Goal: Task Accomplishment & Management: Manage account settings

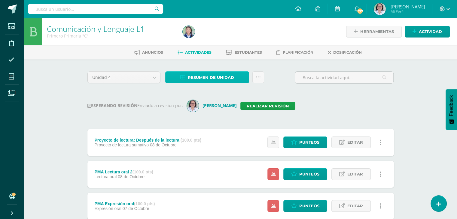
click at [198, 78] on span "Resumen de unidad" at bounding box center [211, 77] width 46 height 11
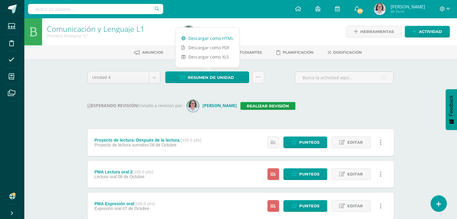
click at [217, 38] on link "Descargar como HTML" at bounding box center [208, 38] width 64 height 9
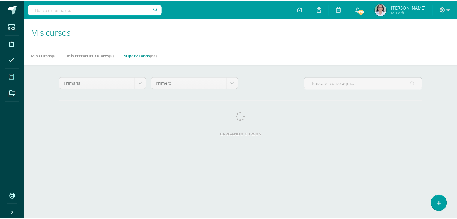
scroll to position [0, 2]
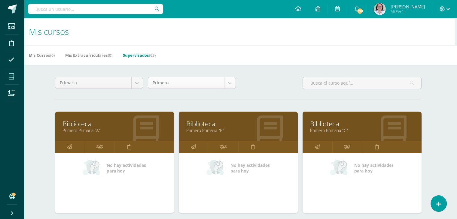
click at [232, 84] on body "Estudiantes Disciplina Asistencia Mis cursos Archivos Soporte Ayuda Reportar un…" at bounding box center [226, 187] width 457 height 374
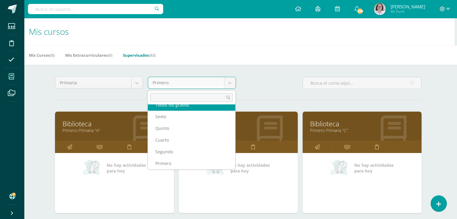
scroll to position [0, 0]
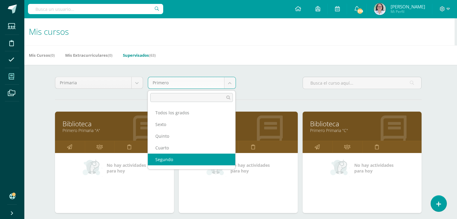
select select "13"
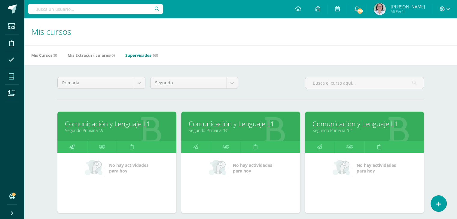
click at [70, 147] on icon at bounding box center [71, 147] width 5 height 12
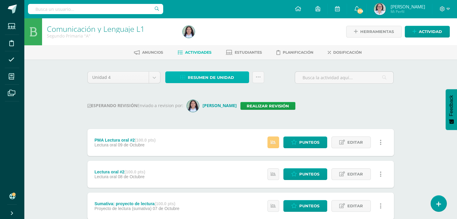
click at [198, 77] on span "Resumen de unidad" at bounding box center [211, 77] width 46 height 11
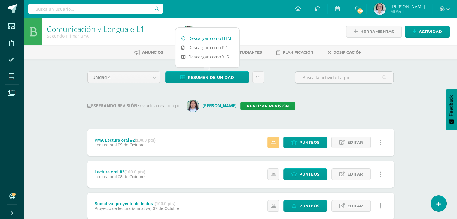
click at [208, 37] on link "Descargar como HTML" at bounding box center [208, 38] width 64 height 9
click at [260, 107] on link "Realizar revisión" at bounding box center [268, 106] width 55 height 8
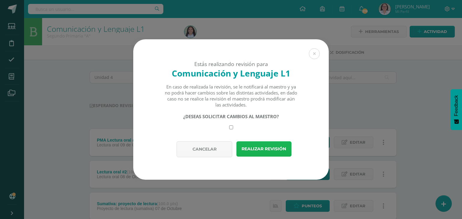
click at [260, 147] on button "Realizar revisión" at bounding box center [263, 149] width 55 height 15
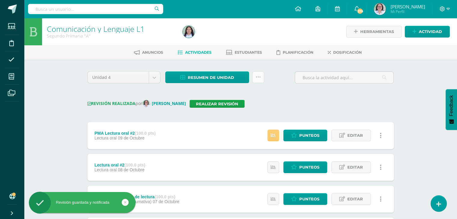
click at [259, 80] on icon at bounding box center [258, 77] width 5 height 5
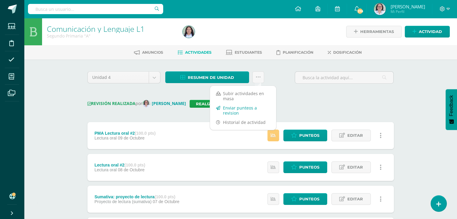
click at [230, 114] on link "Enviar punteos a revision" at bounding box center [243, 110] width 66 height 14
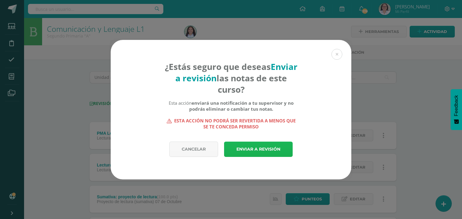
click at [260, 148] on link "Enviar a revisión" at bounding box center [258, 149] width 69 height 15
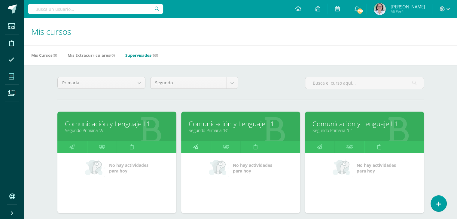
click at [199, 145] on link at bounding box center [196, 147] width 30 height 12
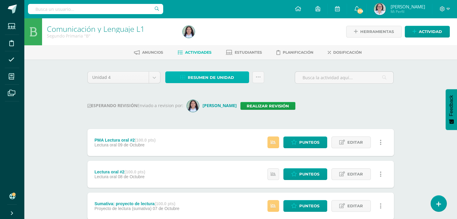
click at [209, 76] on span "Resumen de unidad" at bounding box center [211, 77] width 46 height 11
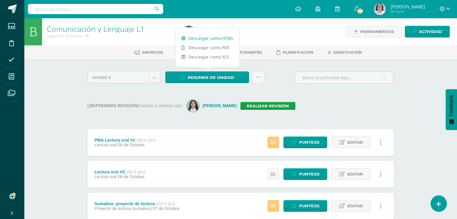
click at [208, 39] on link "Descargar como HTML" at bounding box center [208, 38] width 64 height 9
click at [259, 106] on link "Realizar revisión" at bounding box center [268, 106] width 55 height 8
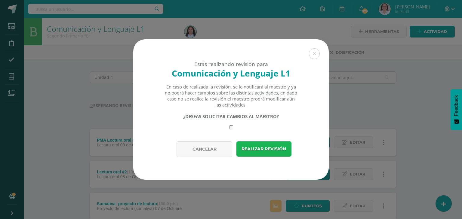
click at [256, 150] on button "Realizar revisión" at bounding box center [263, 149] width 55 height 15
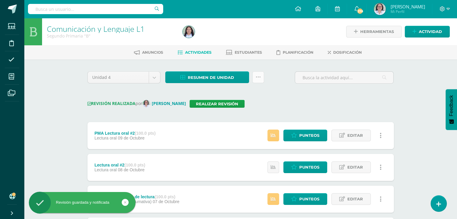
click at [263, 81] on link at bounding box center [259, 78] width 12 height 12
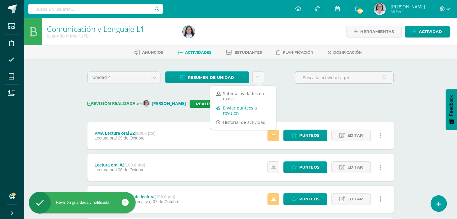
click at [239, 111] on link "Enviar punteos a revision" at bounding box center [243, 110] width 66 height 14
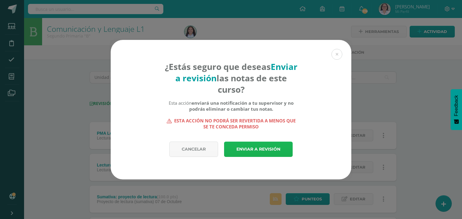
click at [262, 149] on link "Enviar a revisión" at bounding box center [258, 149] width 69 height 15
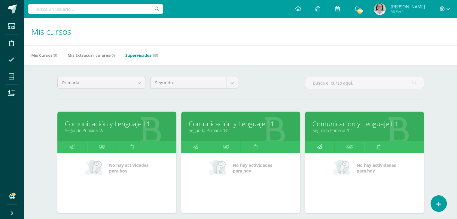
click at [322, 146] on icon at bounding box center [319, 147] width 5 height 12
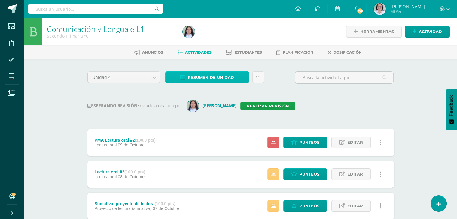
click at [200, 78] on span "Resumen de unidad" at bounding box center [211, 77] width 46 height 11
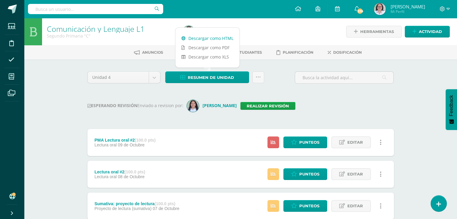
click at [202, 38] on link "Descargar como HTML" at bounding box center [208, 38] width 64 height 9
click at [249, 109] on link "Realizar revisión" at bounding box center [268, 106] width 55 height 8
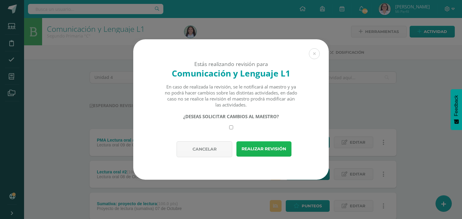
click at [262, 149] on button "Realizar revisión" at bounding box center [263, 149] width 55 height 15
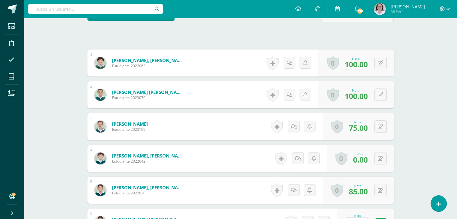
scroll to position [181, 0]
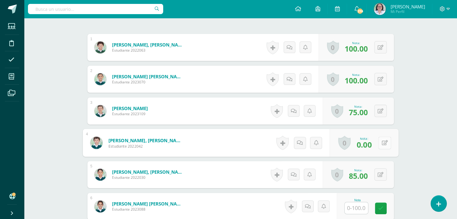
click at [382, 144] on icon at bounding box center [385, 142] width 6 height 5
type input "75"
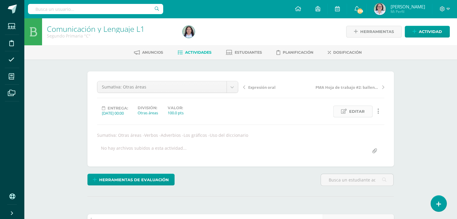
click at [364, 111] on span "Editar" at bounding box center [357, 111] width 16 height 11
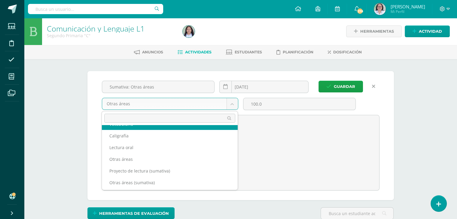
scroll to position [45, 0]
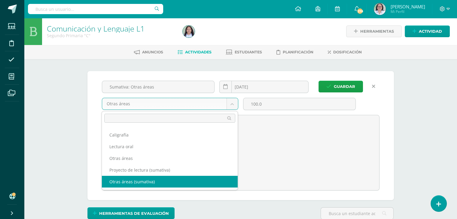
select select "260815"
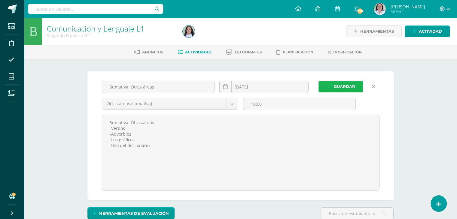
click at [347, 86] on span "Guardar" at bounding box center [344, 86] width 21 height 11
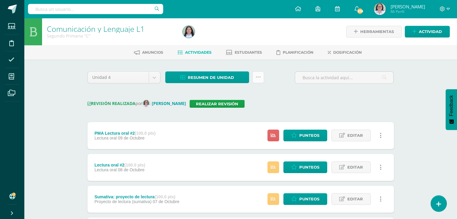
click at [261, 80] on link at bounding box center [259, 78] width 12 height 12
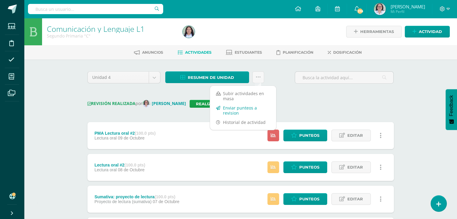
click at [230, 112] on link "Enviar punteos a revision" at bounding box center [243, 110] width 66 height 14
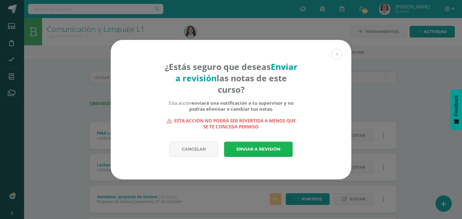
click at [263, 150] on link "Enviar a revisión" at bounding box center [258, 149] width 69 height 15
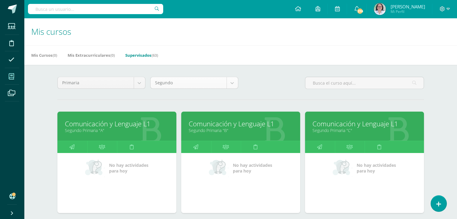
click at [232, 87] on body "Estudiantes Disciplina Asistencia Mis cursos Archivos Soporte Ayuda Reportar un…" at bounding box center [228, 131] width 457 height 263
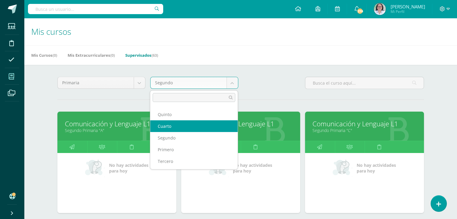
scroll to position [22, 0]
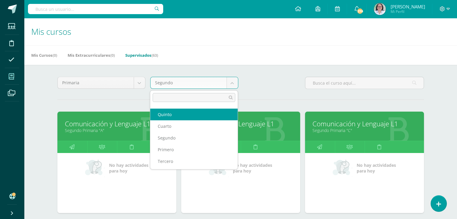
select select "16"
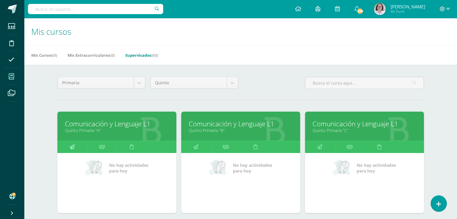
click at [74, 146] on icon at bounding box center [71, 147] width 5 height 12
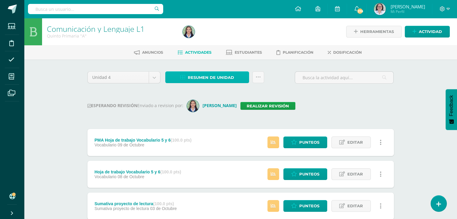
click at [209, 77] on span "Resumen de unidad" at bounding box center [211, 77] width 46 height 11
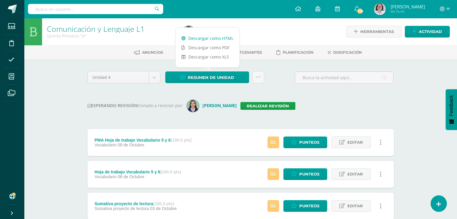
click at [205, 38] on link "Descargar como HTML" at bounding box center [208, 38] width 64 height 9
